Goal: Register for event/course

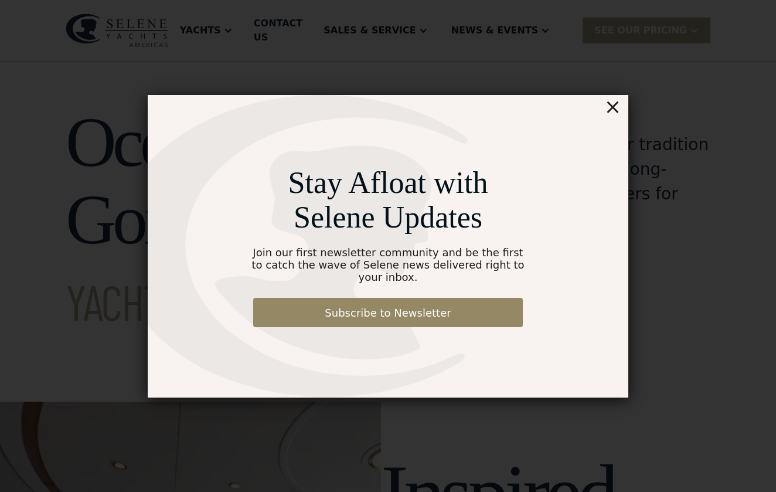
click at [617, 117] on div "×" at bounding box center [612, 106] width 17 height 23
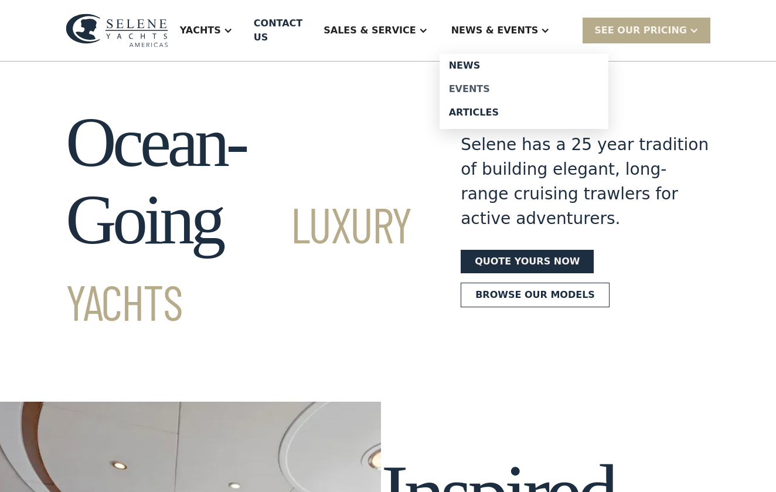
click at [491, 84] on div "Events" at bounding box center [524, 88] width 150 height 9
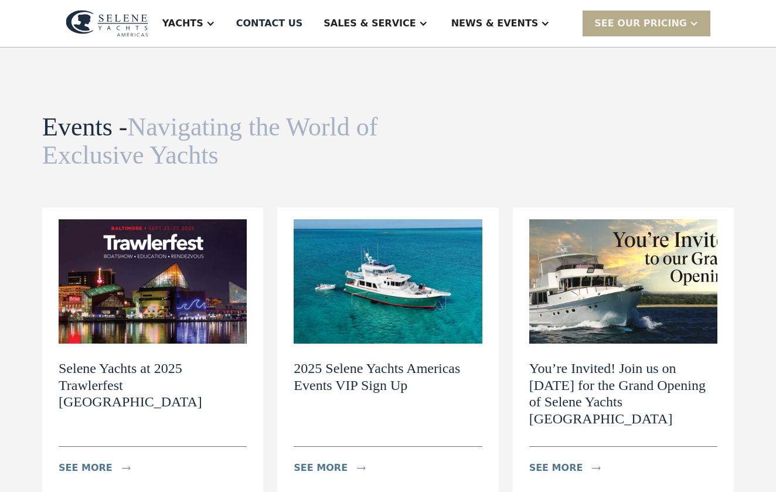
click at [380, 376] on h2 "2025 Selene Yachts Americas Events VIP Sign Up" at bounding box center [388, 377] width 188 height 34
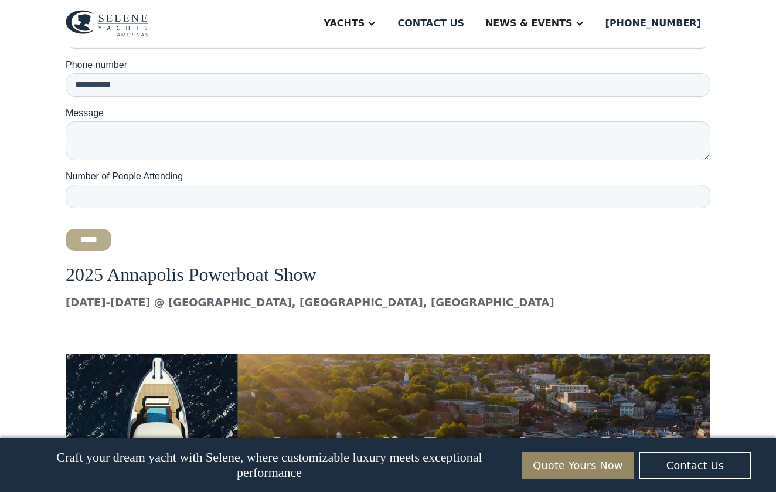
scroll to position [4884, 0]
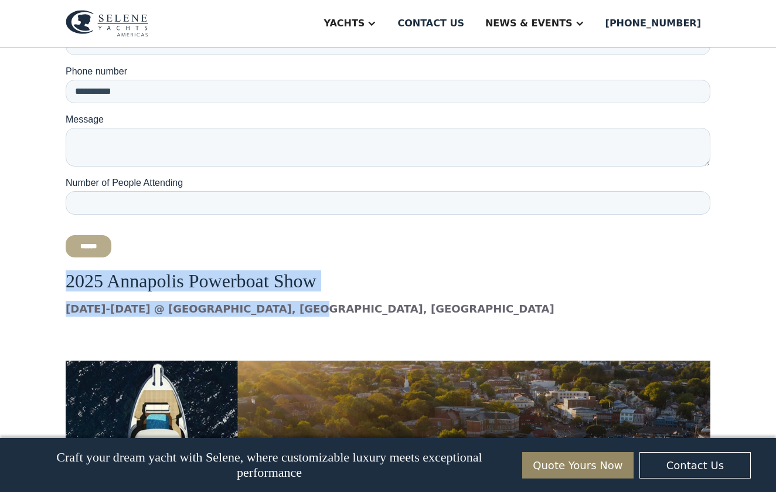
drag, startPoint x: 285, startPoint y: 154, endPoint x: 64, endPoint y: 128, distance: 221.9
copy div "2025 Annapolis Powerboat Show October 2-5 @ City Dock, Annapolis, MD"
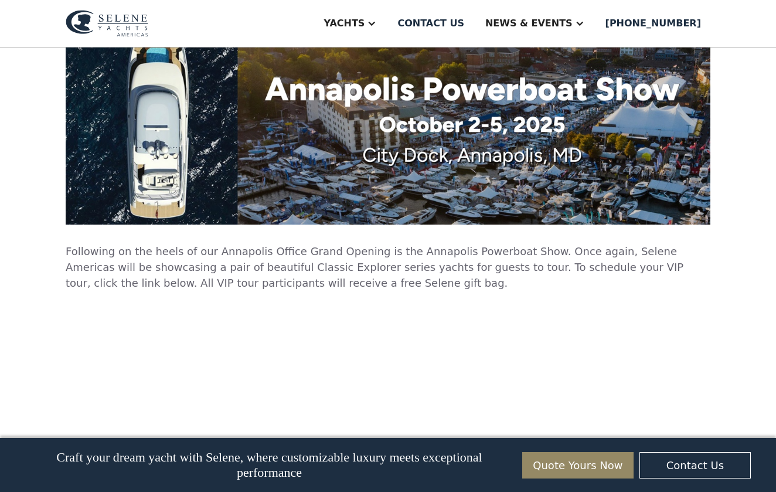
scroll to position [5268, 0]
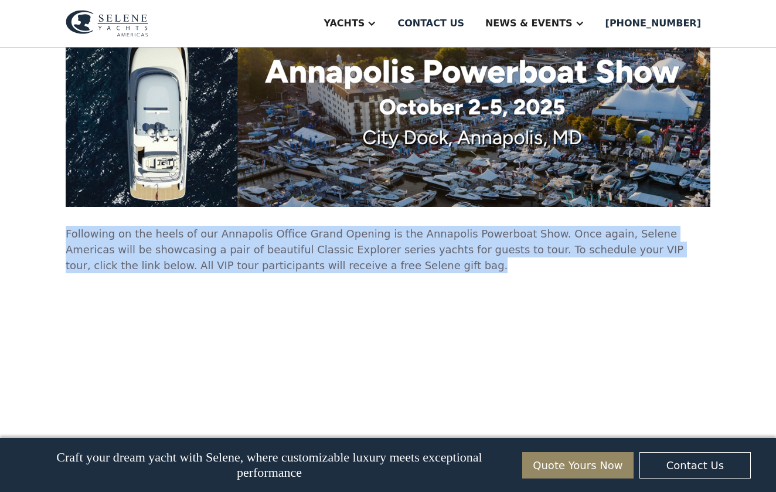
drag, startPoint x: 294, startPoint y: 112, endPoint x: 56, endPoint y: 82, distance: 240.4
copy p "Following on the heels of our Annapolis Office Grand Opening is the Annapolis P…"
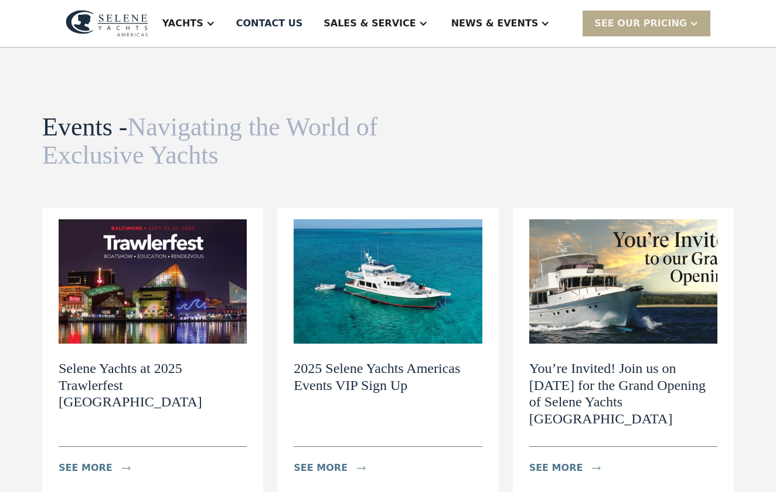
click at [393, 378] on h2 "2025 Selene Yachts Americas Events VIP Sign Up" at bounding box center [388, 377] width 188 height 34
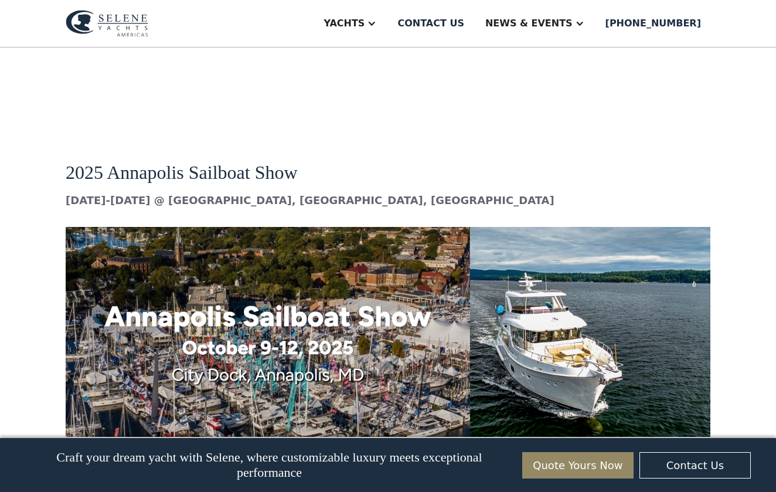
scroll to position [5843, 0]
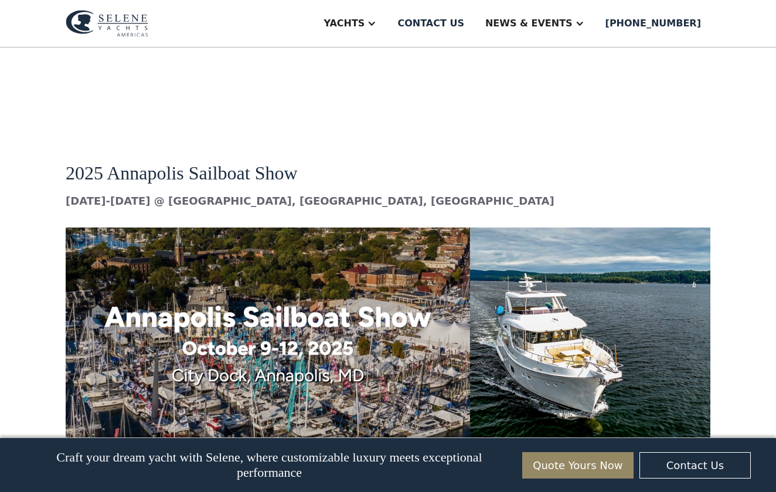
drag, startPoint x: 682, startPoint y: 367, endPoint x: 63, endPoint y: 307, distance: 622.4
copy div "To support sailboat enthusiasts who are considering a shift to the comfort and …"
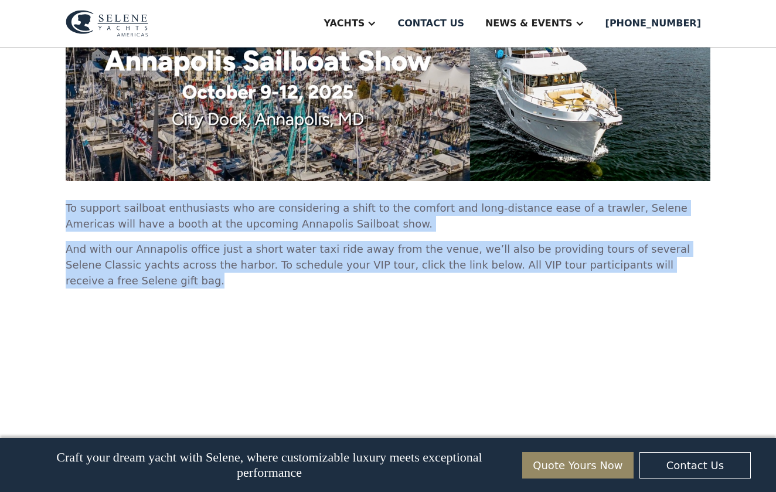
scroll to position [6053, 0]
